Goal: Find specific page/section: Find specific page/section

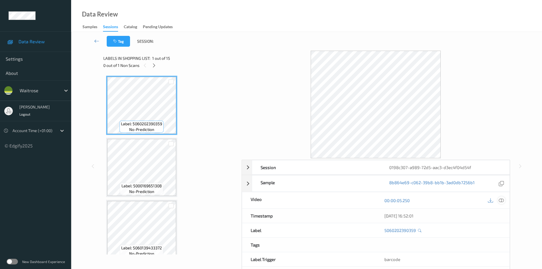
click at [503, 201] on icon at bounding box center [501, 200] width 5 height 5
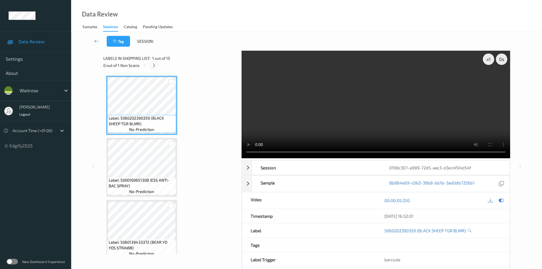
click at [156, 66] on icon at bounding box center [154, 65] width 5 height 5
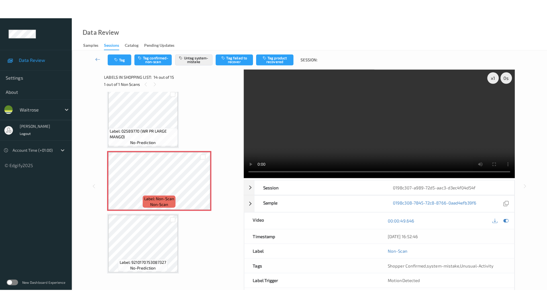
scroll to position [752, 0]
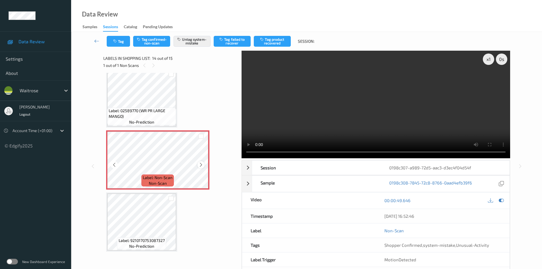
click at [204, 164] on div at bounding box center [201, 164] width 7 height 7
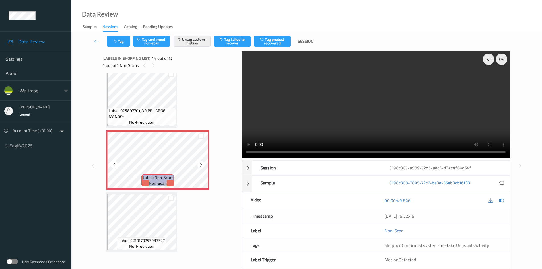
click at [204, 164] on div at bounding box center [201, 164] width 7 height 7
click at [202, 163] on icon at bounding box center [201, 164] width 5 height 5
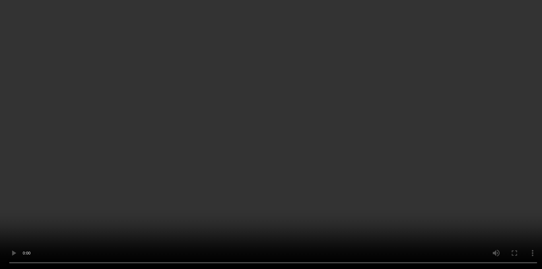
scroll to position [742, 0]
